Goal: Check status: Check status

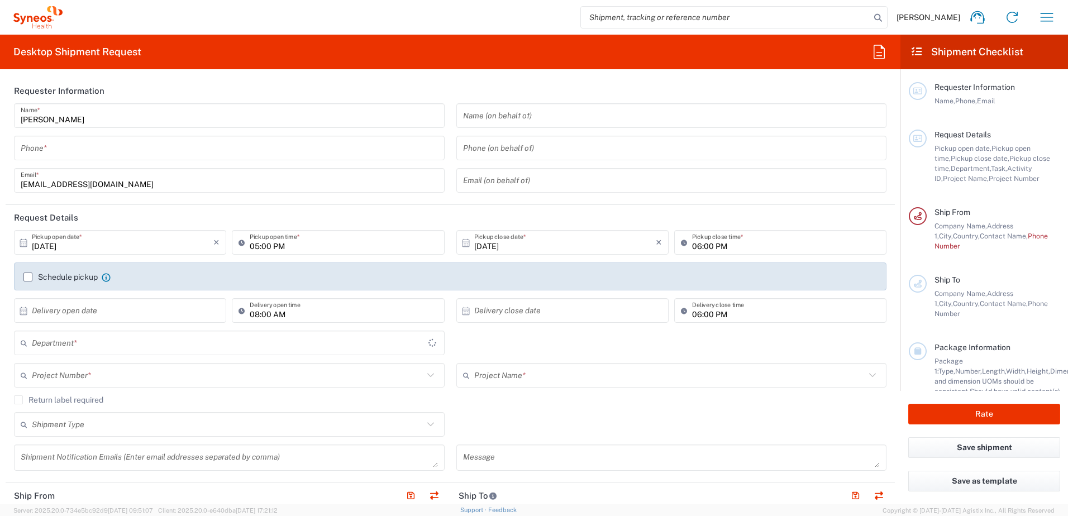
type input "8175"
type input "[GEOGRAPHIC_DATA]"
type input "Syneos Health Romania S.R.L"
click at [1049, 13] on icon "button" at bounding box center [1047, 17] width 18 height 18
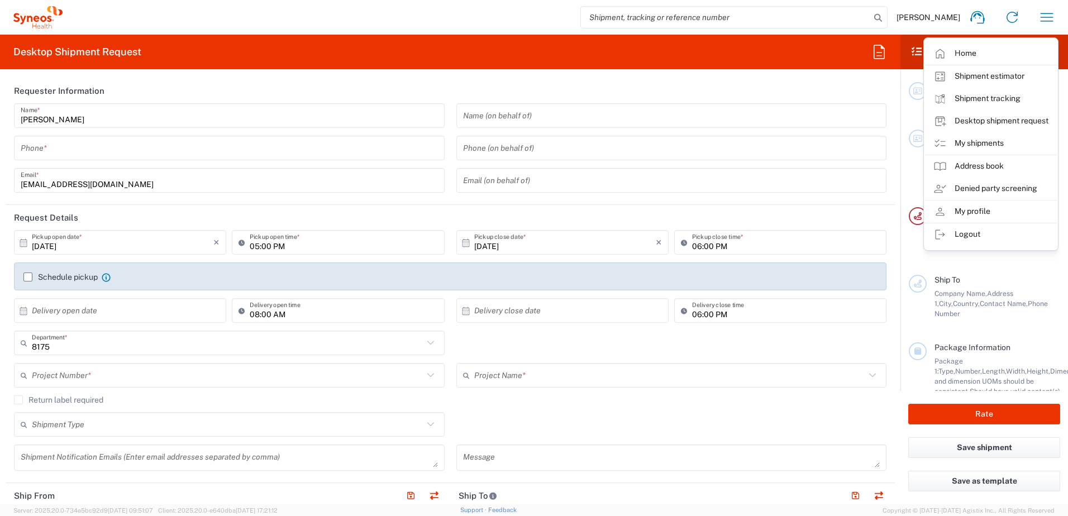
drag, startPoint x: 994, startPoint y: 141, endPoint x: 967, endPoint y: 146, distance: 27.2
click at [994, 141] on link "My shipments" at bounding box center [991, 143] width 133 height 22
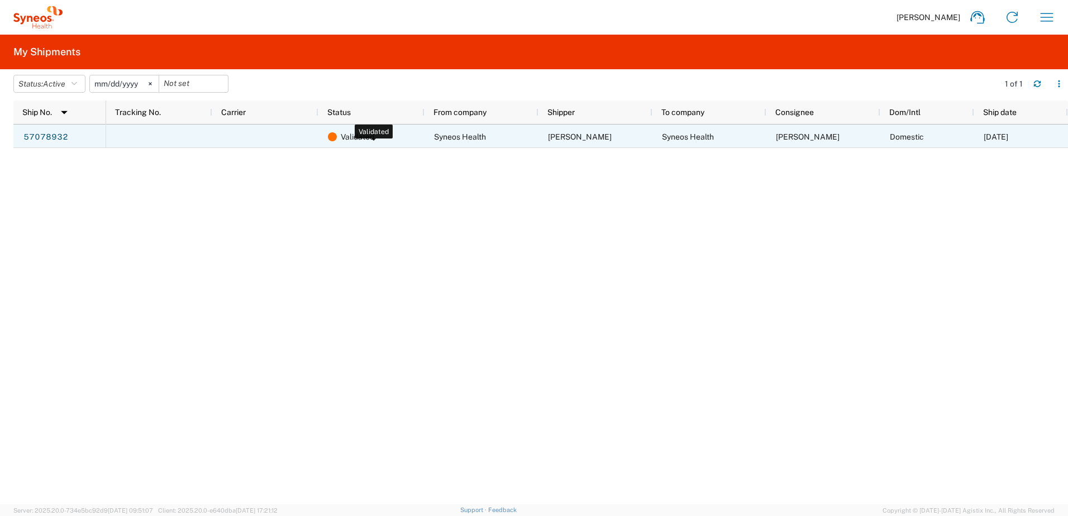
click at [377, 142] on div "Validated" at bounding box center [374, 136] width 92 height 23
click at [55, 135] on link "57078932" at bounding box center [46, 138] width 46 height 18
